Goal: Transaction & Acquisition: Purchase product/service

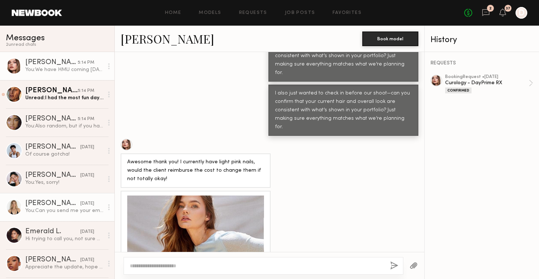
click at [47, 203] on div "[PERSON_NAME]" at bounding box center [52, 203] width 55 height 7
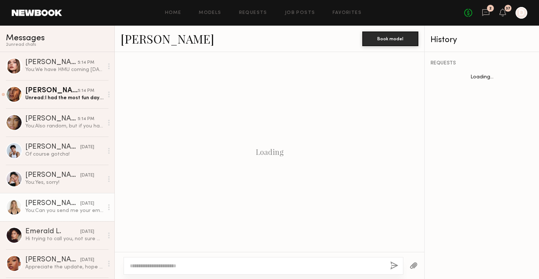
scroll to position [724, 0]
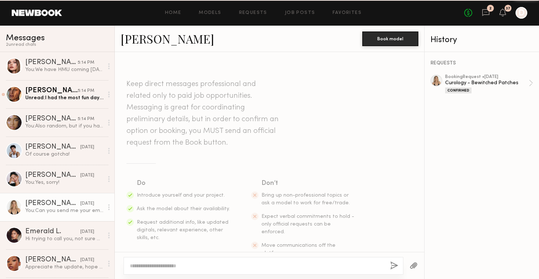
scroll to position [724, 0]
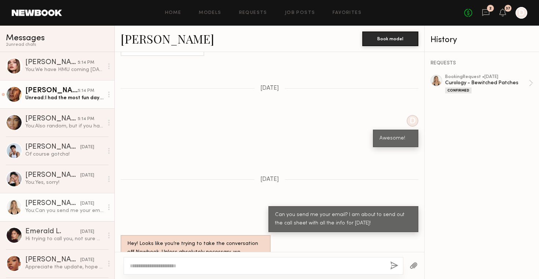
click at [65, 98] on div "Unread: I had the most fun day with everyone! Thank you so much for having me. …" at bounding box center [64, 98] width 78 height 7
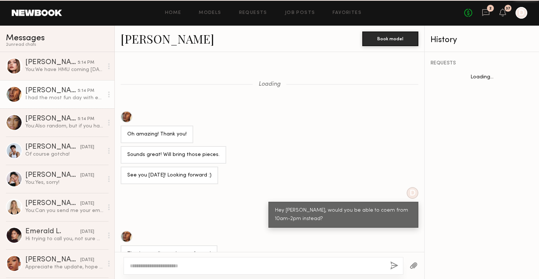
scroll to position [338, 0]
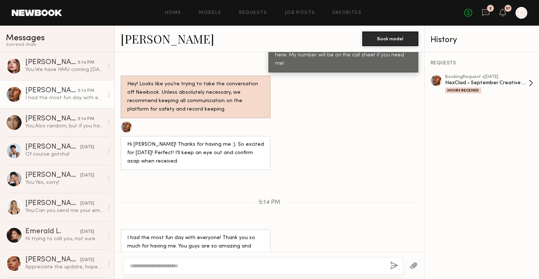
click at [466, 85] on div "HexClad - September Creative Production" at bounding box center [487, 83] width 84 height 7
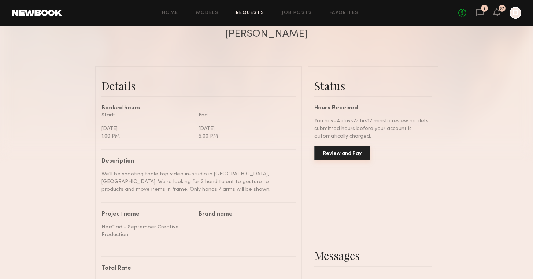
scroll to position [522, 0]
click at [351, 153] on button "Review and Pay" at bounding box center [343, 153] width 56 height 15
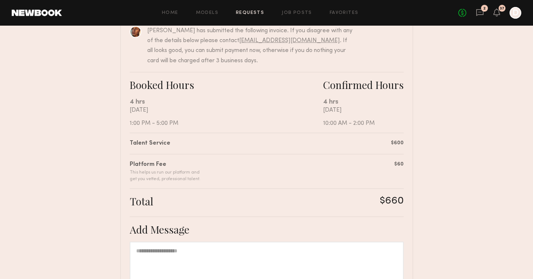
scroll to position [189, 0]
